Goal: Communication & Community: Answer question/provide support

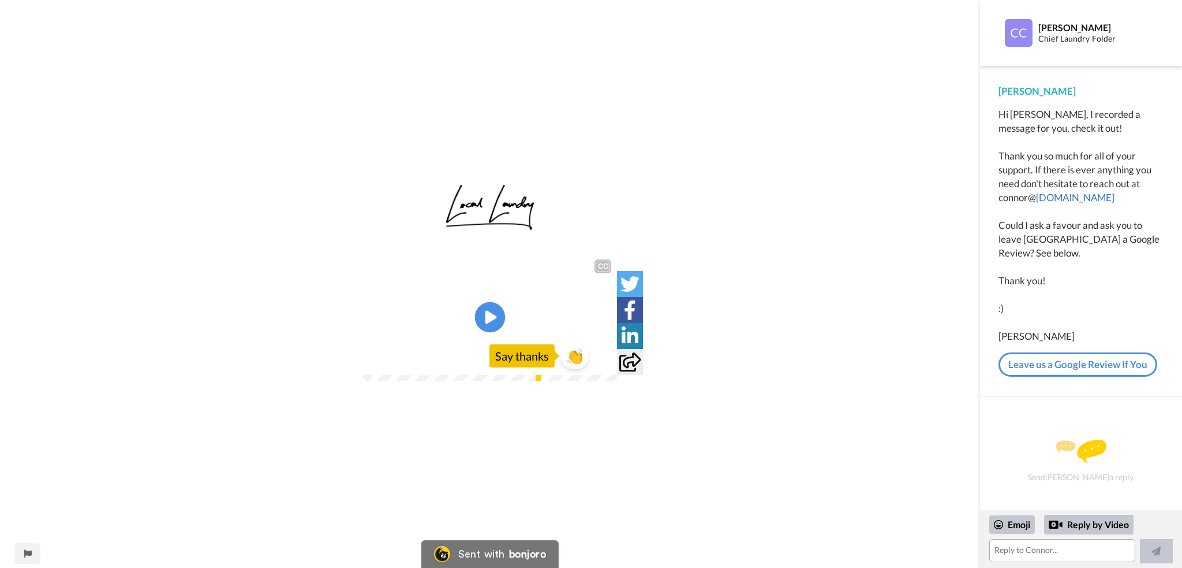
click at [487, 318] on icon "Play/Pause" at bounding box center [490, 317] width 31 height 55
click at [480, 313] on icon at bounding box center [490, 317] width 31 height 31
click at [367, 375] on div "0:06 / 1:11" at bounding box center [490, 362] width 254 height 24
click at [371, 375] on div "0:06 / 1:11" at bounding box center [490, 362] width 254 height 24
click at [365, 375] on div "0:04 / 1:11" at bounding box center [490, 362] width 254 height 24
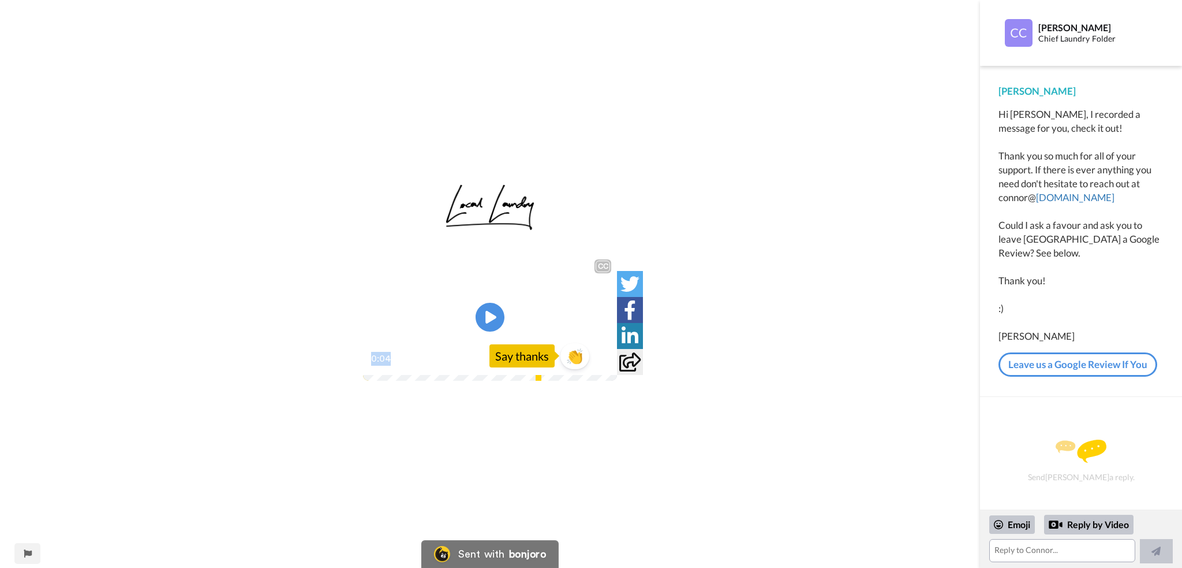
drag, startPoint x: 383, startPoint y: 436, endPoint x: 352, endPoint y: 435, distance: 31.8
click at [352, 398] on div "CC Play/Pause 0:04 / 1:11 👏 Say thanks" at bounding box center [490, 291] width 980 height 214
click at [385, 365] on span "0:04" at bounding box center [380, 358] width 21 height 14
click at [492, 332] on icon "Play/Pause" at bounding box center [490, 317] width 31 height 55
click at [1019, 551] on textarea at bounding box center [1063, 550] width 146 height 23
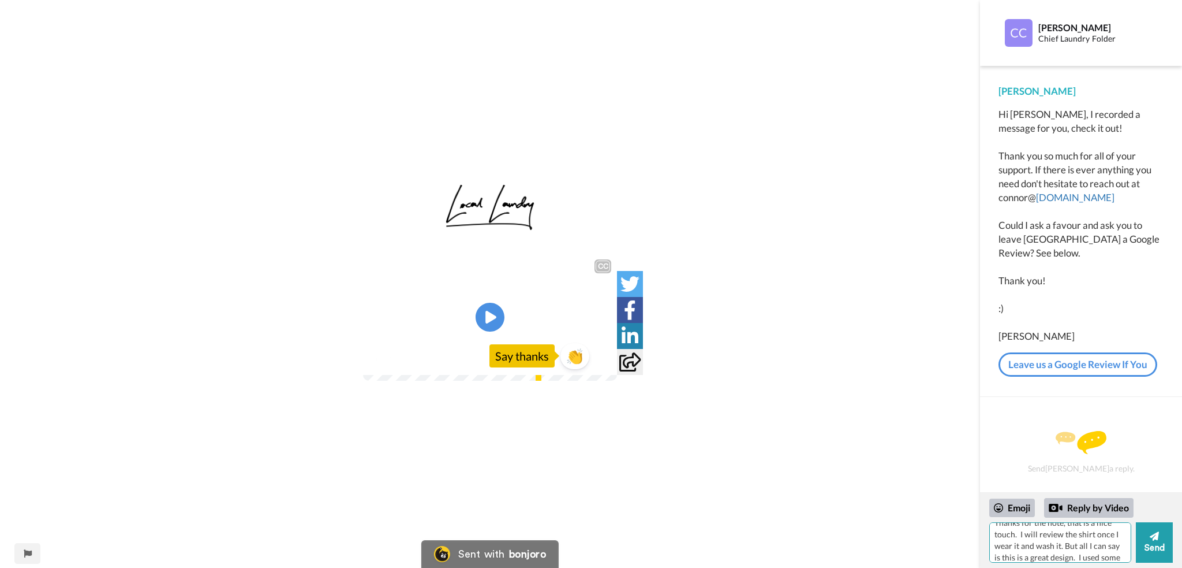
scroll to position [22, 0]
click at [1111, 558] on textarea "Thanks for the note, that is a nice touch. I will review the shirt once I wear …" at bounding box center [1061, 542] width 142 height 40
click at [1031, 554] on textarea "Thanks for the note, that is a nice touch. I will review the shirt once I wear …" at bounding box center [1061, 542] width 142 height 40
click at [1116, 556] on textarea "Thanks for the note, that is a nice touch. I will review the shirt once I wear …" at bounding box center [1061, 542] width 142 height 40
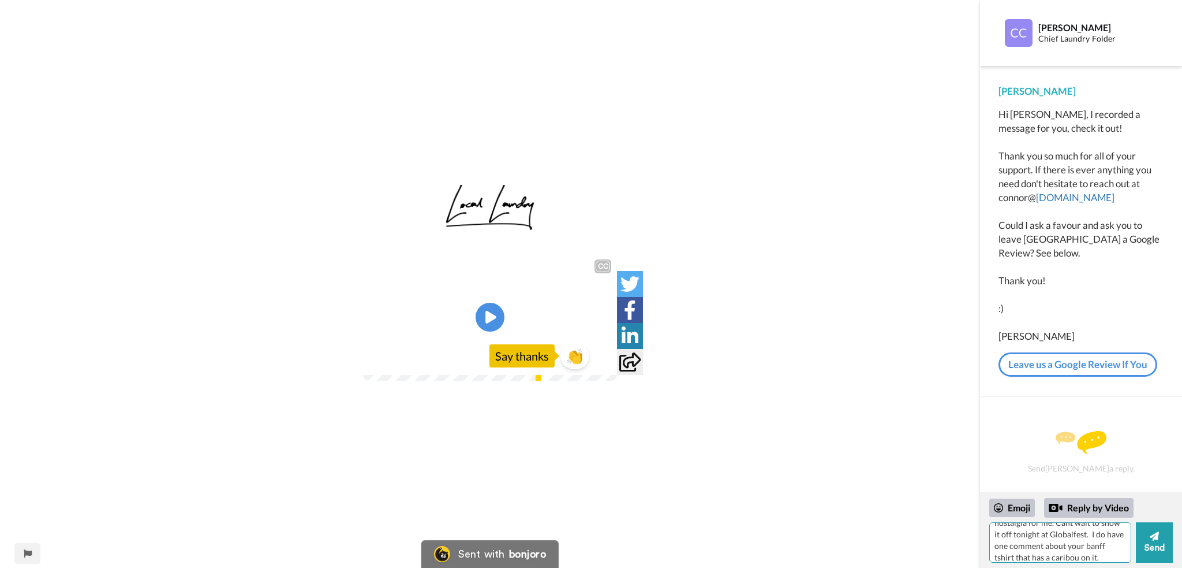
click at [1122, 556] on textarea "Thanks for the note, that is a nice touch. I will review the shirt once I wear …" at bounding box center [1061, 542] width 142 height 40
click at [1034, 551] on textarea "Thanks for the note, that is a nice touch. I will review the shirt once I wear …" at bounding box center [1061, 542] width 142 height 40
paste textarea "[GEOGRAPHIC_DATA] In [DATE], an avalanche killed the last known animals in the …"
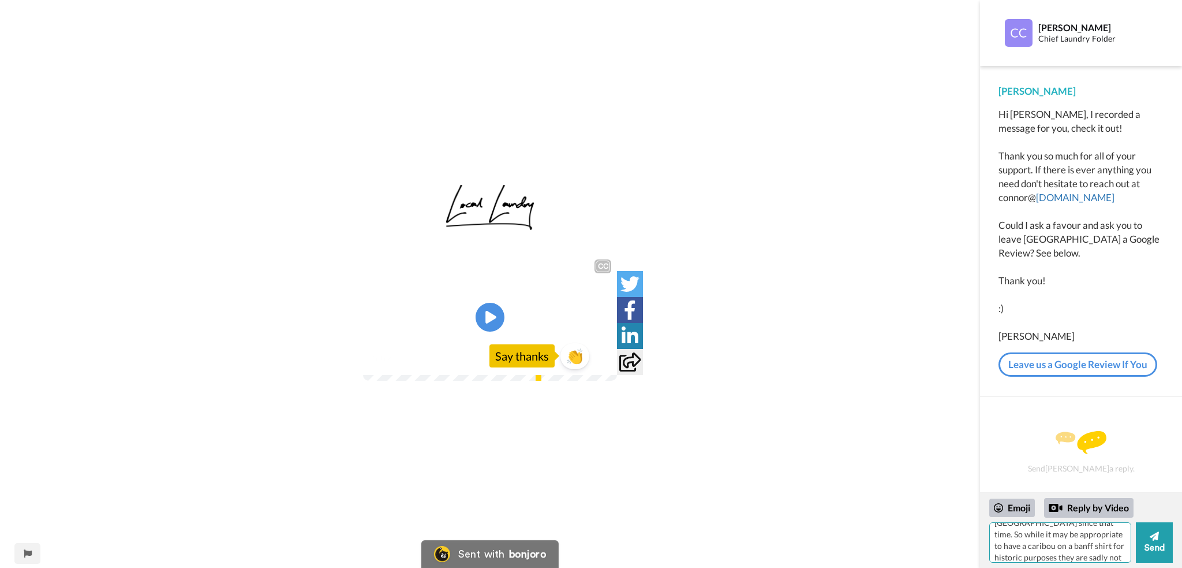
type textarea "Thanks for the note, that is a nice touch. I will review the shirt once I wear …"
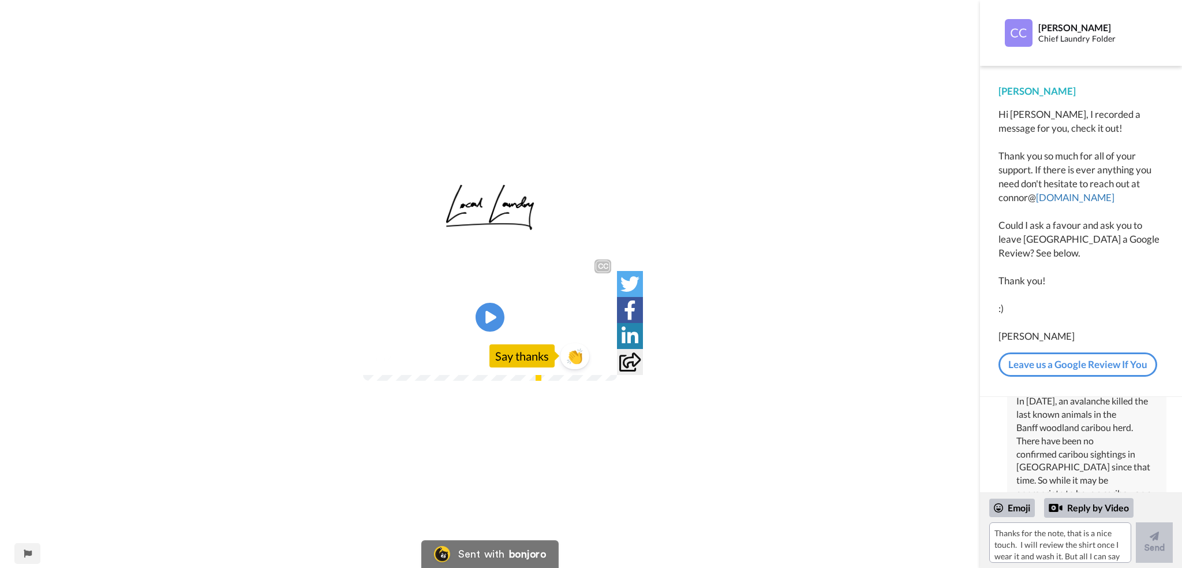
scroll to position [273, 0]
